Goal: Task Accomplishment & Management: Use online tool/utility

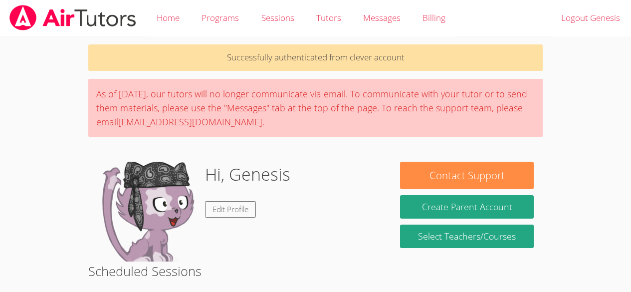
scroll to position [148, 0]
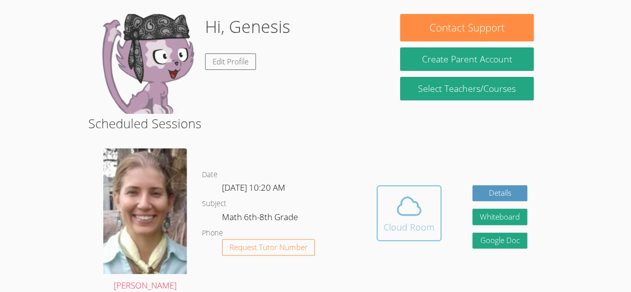
click at [404, 213] on icon at bounding box center [408, 205] width 23 height 17
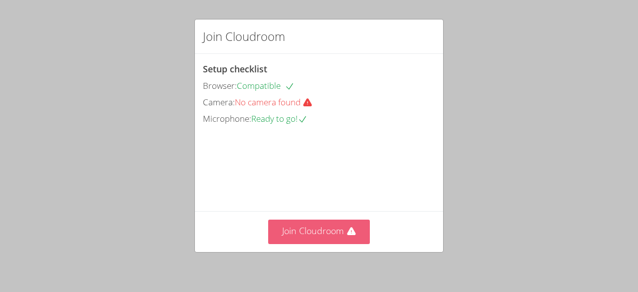
click at [309, 234] on button "Join Cloudroom" at bounding box center [319, 231] width 102 height 24
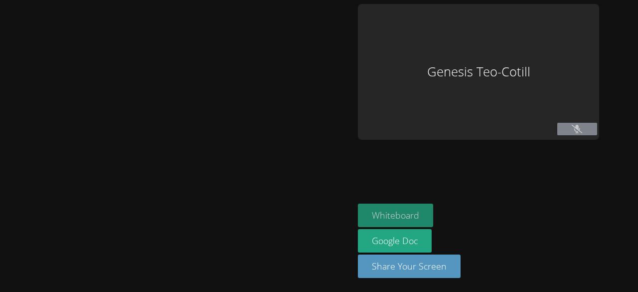
click at [373, 213] on button "Whiteboard" at bounding box center [395, 214] width 75 height 23
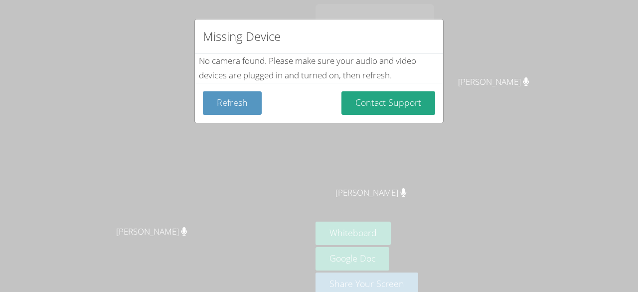
drag, startPoint x: 525, startPoint y: 139, endPoint x: 512, endPoint y: 135, distance: 13.6
click at [524, 139] on div "Missing Device No camera found . Please make sure your audio and video devices …" at bounding box center [319, 146] width 638 height 292
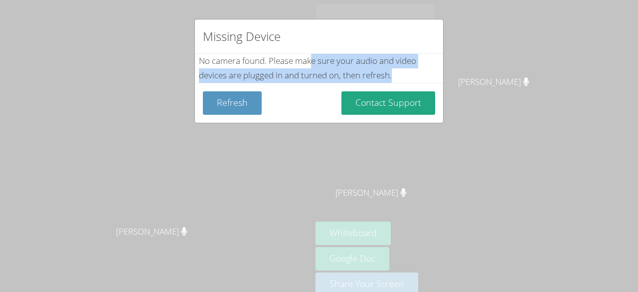
drag, startPoint x: 314, startPoint y: 63, endPoint x: 442, endPoint y: 70, distance: 127.8
click at [442, 70] on div "Missing Device No camera found . Please make sure your audio and video devices …" at bounding box center [318, 71] width 249 height 104
click at [377, 65] on div "No camera found . Please make sure your audio and video devices are plugged in …" at bounding box center [319, 68] width 240 height 29
click at [459, 84] on div "Missing Device No camera found . Please make sure your audio and video devices …" at bounding box center [319, 146] width 638 height 292
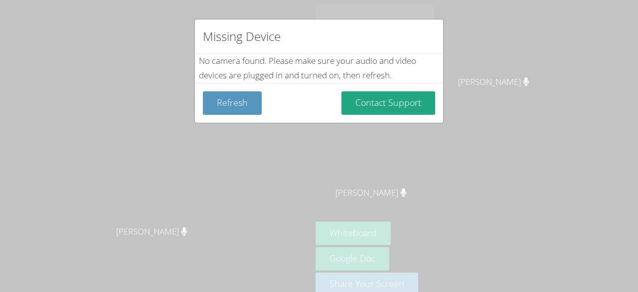
click at [467, 85] on div "Missing Device No camera found . Please make sure your audio and video devices …" at bounding box center [319, 146] width 638 height 292
click at [453, 2] on div "Missing Device No camera found . Please make sure your audio and video devices …" at bounding box center [319, 146] width 638 height 292
click at [469, 56] on div "Missing Device No camera found . Please make sure your audio and video devices …" at bounding box center [319, 146] width 638 height 292
click at [485, 56] on div "Missing Device No camera found . Please make sure your audio and video devices …" at bounding box center [319, 146] width 638 height 292
click at [504, 46] on div "Missing Device No camera found . Please make sure your audio and video devices …" at bounding box center [319, 146] width 638 height 292
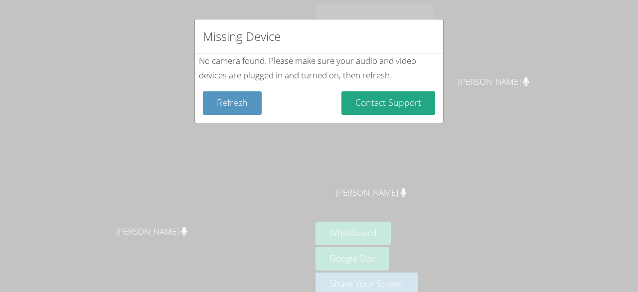
drag, startPoint x: 494, startPoint y: 74, endPoint x: 543, endPoint y: 111, distance: 62.0
click at [543, 111] on div "Missing Device No camera found . Please make sure your audio and video devices …" at bounding box center [319, 146] width 638 height 292
drag, startPoint x: 496, startPoint y: 171, endPoint x: 514, endPoint y: 196, distance: 30.4
drag, startPoint x: 514, startPoint y: 196, endPoint x: 568, endPoint y: 160, distance: 65.8
click at [568, 160] on div "Missing Device No camera found . Please make sure your audio and video devices …" at bounding box center [319, 146] width 638 height 292
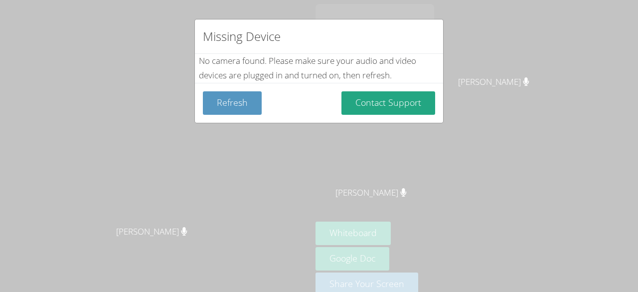
drag, startPoint x: 575, startPoint y: 158, endPoint x: 604, endPoint y: 121, distance: 46.9
click at [604, 121] on div "Missing Device No camera found . Please make sure your audio and video devices …" at bounding box center [319, 146] width 638 height 292
click at [606, 125] on div "Missing Device No camera found . Please make sure your audio and video devices …" at bounding box center [319, 146] width 638 height 292
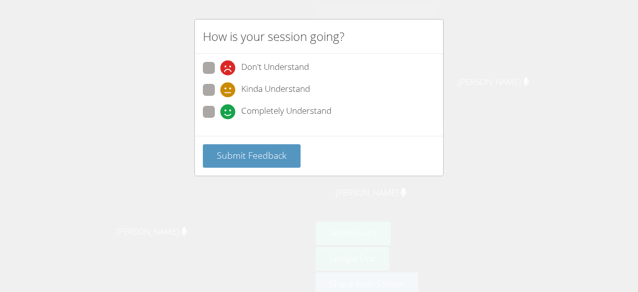
click at [260, 87] on span "Kinda Understand" at bounding box center [275, 89] width 69 height 15
click at [229, 87] on input "Kinda Understand" at bounding box center [224, 88] width 8 height 8
radio input "true"
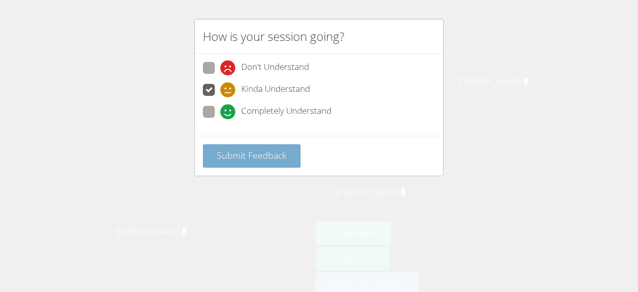
click at [266, 146] on button "Submit Feedback" at bounding box center [252, 155] width 98 height 23
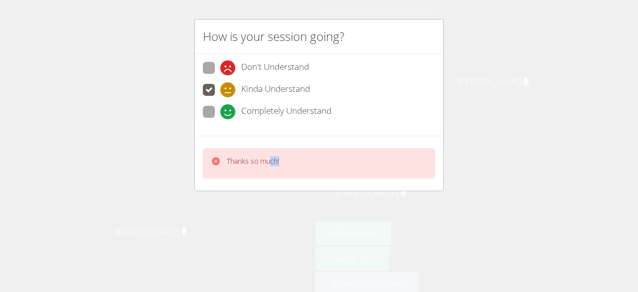
drag, startPoint x: 268, startPoint y: 147, endPoint x: 279, endPoint y: 168, distance: 23.6
click at [279, 168] on div "Thanks so much!" at bounding box center [319, 163] width 232 height 30
click at [214, 157] on icon at bounding box center [216, 161] width 8 height 8
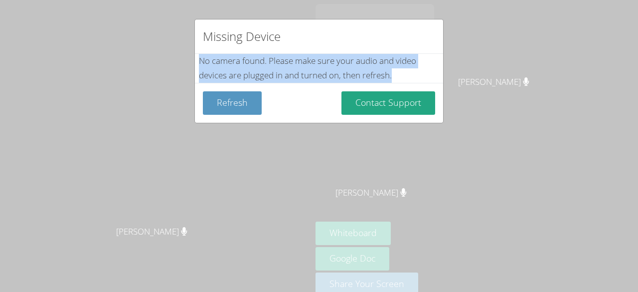
click at [214, 157] on div "Missing Device No camera found . Please make sure your audio and video devices …" at bounding box center [319, 146] width 638 height 292
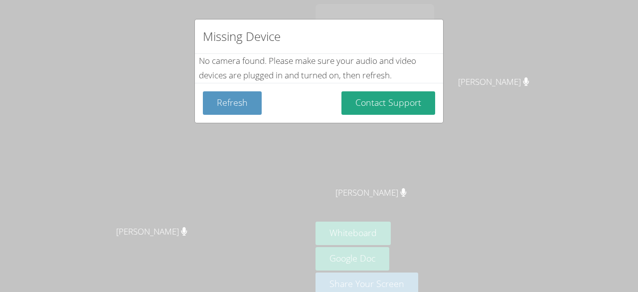
click at [396, 247] on div "Missing Device No camera found . Please make sure your audio and video devices …" at bounding box center [319, 146] width 638 height 292
click at [474, 103] on div "Missing Device No camera found . Please make sure your audio and video devices …" at bounding box center [319, 146] width 638 height 292
click at [567, 195] on div "Missing Device No camera found . Please make sure your audio and video devices …" at bounding box center [319, 146] width 638 height 292
click at [396, 129] on div "Missing Device No camera found . Please make sure your audio and video devices …" at bounding box center [319, 146] width 638 height 292
drag, startPoint x: 414, startPoint y: 68, endPoint x: 456, endPoint y: 137, distance: 80.7
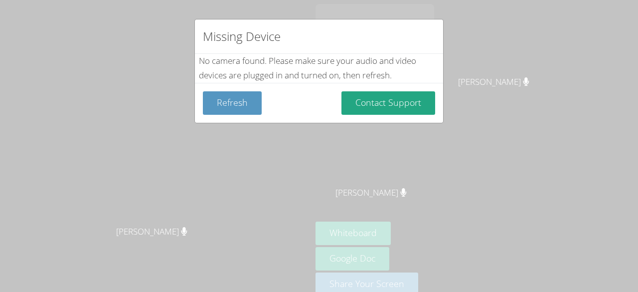
click at [456, 137] on div "Missing Device No camera found . Please make sure your audio and video devices …" at bounding box center [319, 146] width 638 height 292
drag, startPoint x: 456, startPoint y: 137, endPoint x: 467, endPoint y: 167, distance: 31.9
click at [467, 167] on div "Missing Device No camera found . Please make sure your audio and video devices …" at bounding box center [319, 146] width 638 height 292
